Goal: Find specific page/section: Find specific page/section

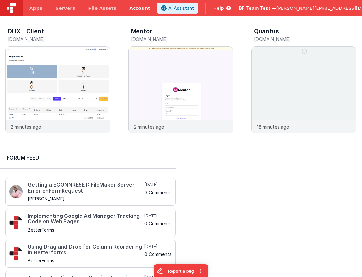
drag, startPoint x: 102, startPoint y: 5, endPoint x: 121, endPoint y: 0, distance: 19.2
click at [38, 11] on link "Apps" at bounding box center [36, 8] width 26 height 16
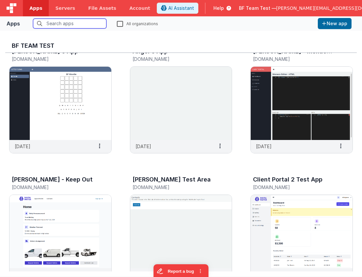
scroll to position [39, 0]
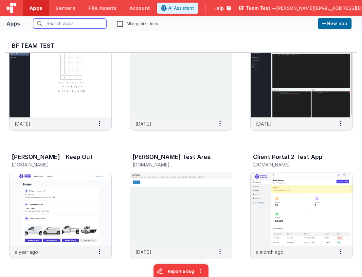
click at [70, 24] on input "text" at bounding box center [69, 24] width 73 height 10
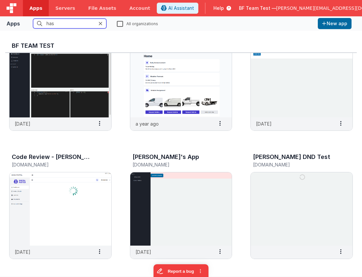
scroll to position [0, 0]
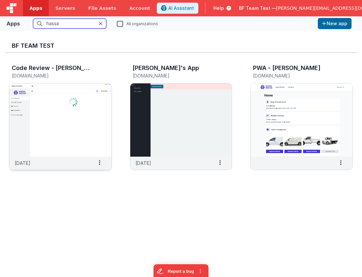
type input "hassa"
click at [81, 96] on img at bounding box center [60, 120] width 102 height 73
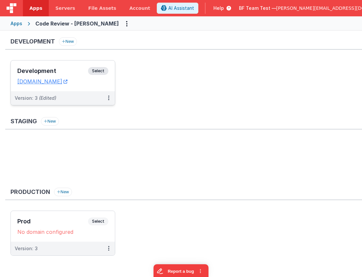
click at [76, 65] on div "Development Select URLs [DOMAIN_NAME]" at bounding box center [63, 76] width 104 height 31
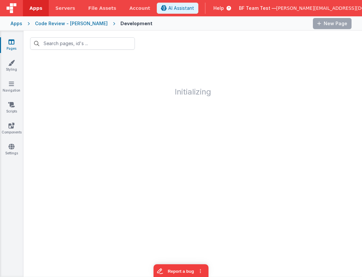
click at [193, 42] on div at bounding box center [193, 44] width 339 height 26
